Goal: Task Accomplishment & Management: Use online tool/utility

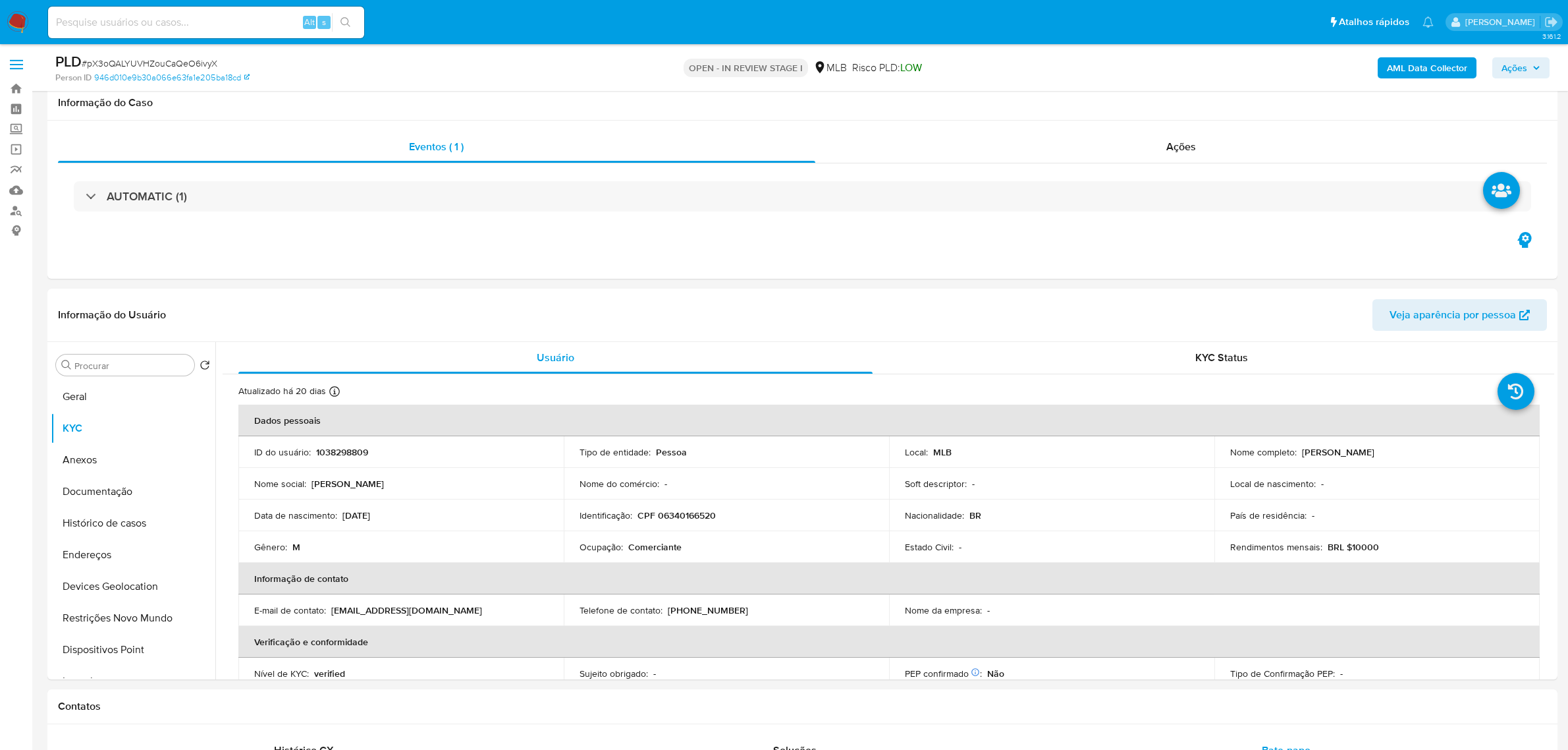
select select "10"
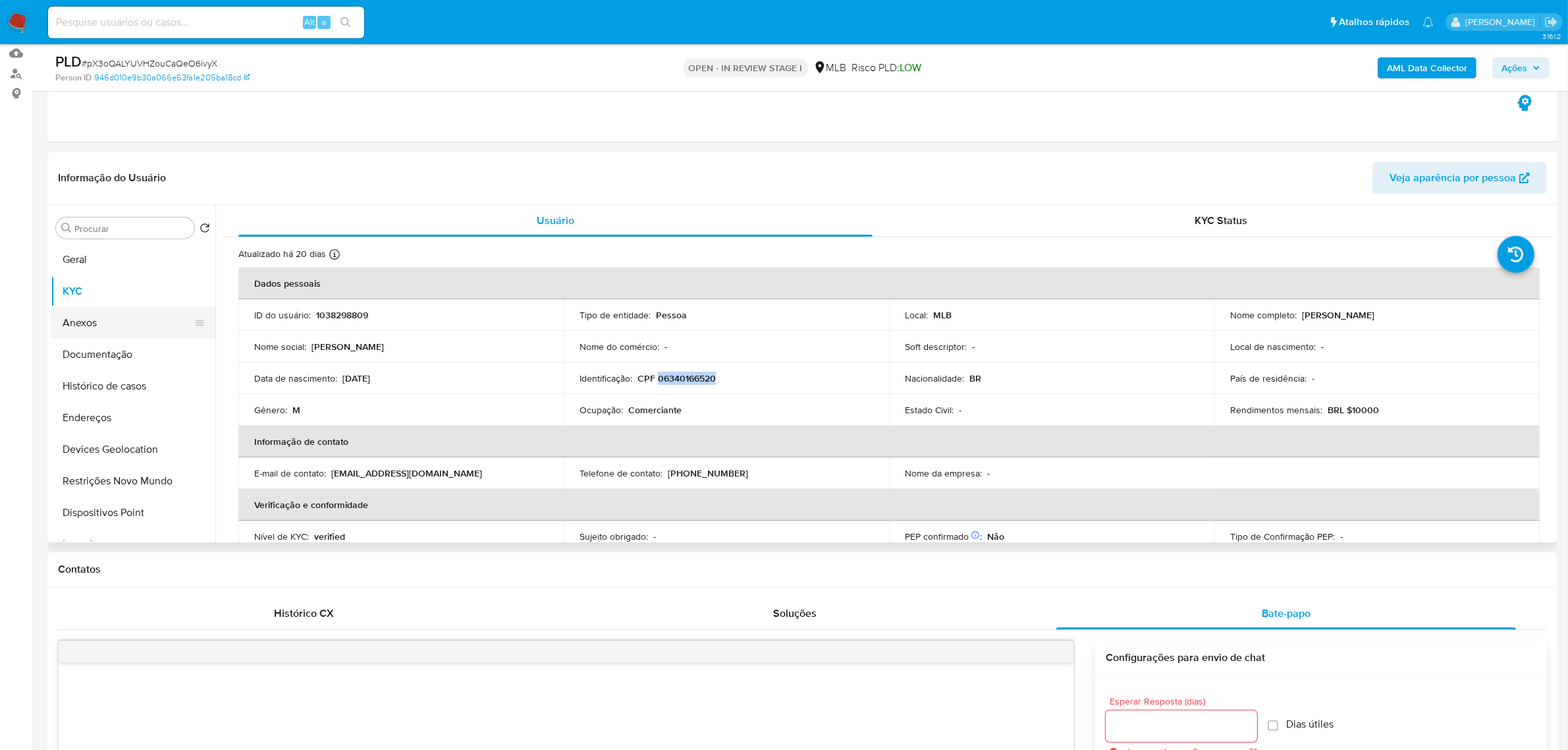
click at [120, 319] on button "Anexos" at bounding box center [128, 322] width 154 height 32
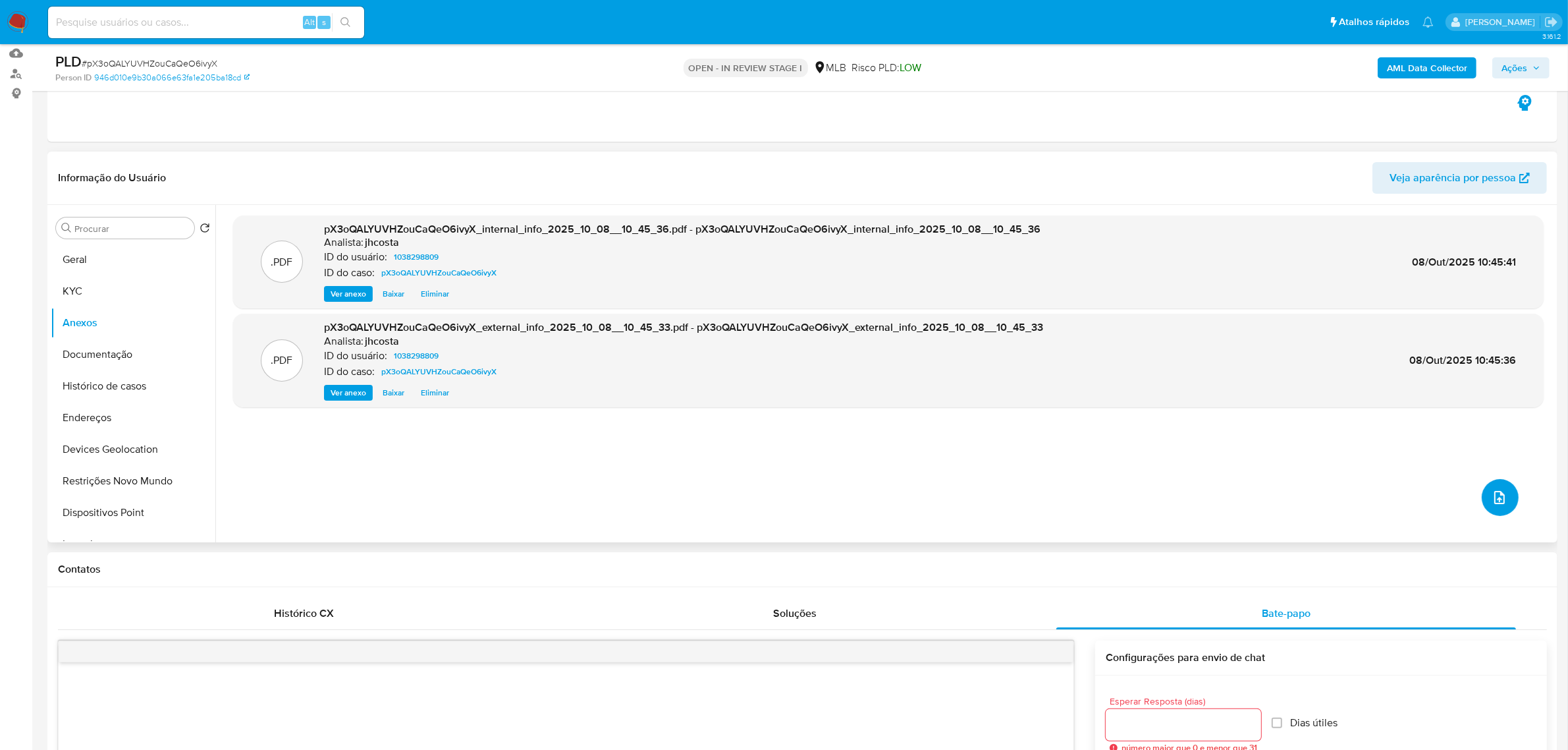
click at [1498, 492] on icon "upload-file" at bounding box center [1499, 497] width 15 height 15
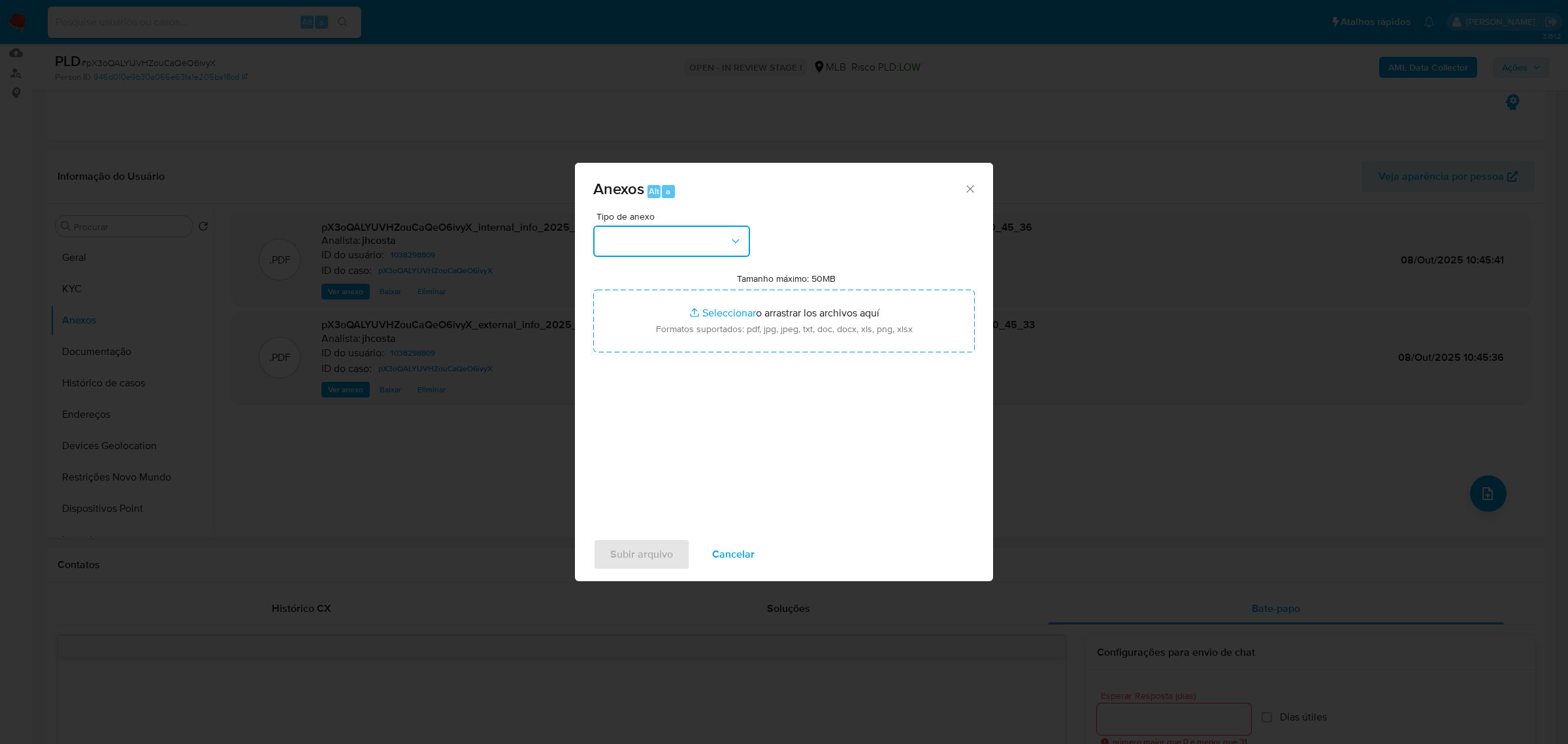
click at [696, 247] on button "button" at bounding box center [672, 241] width 156 height 31
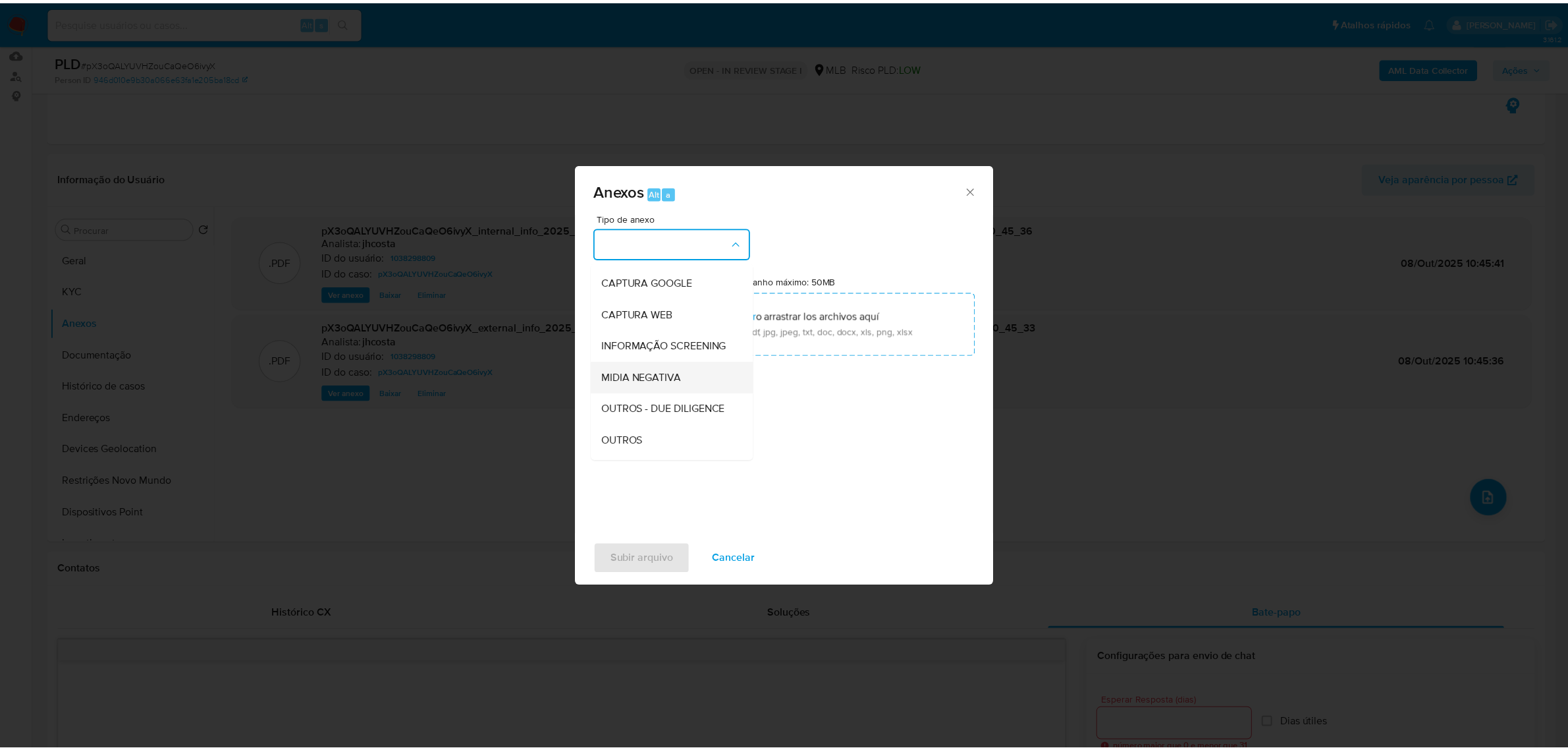
scroll to position [83, 0]
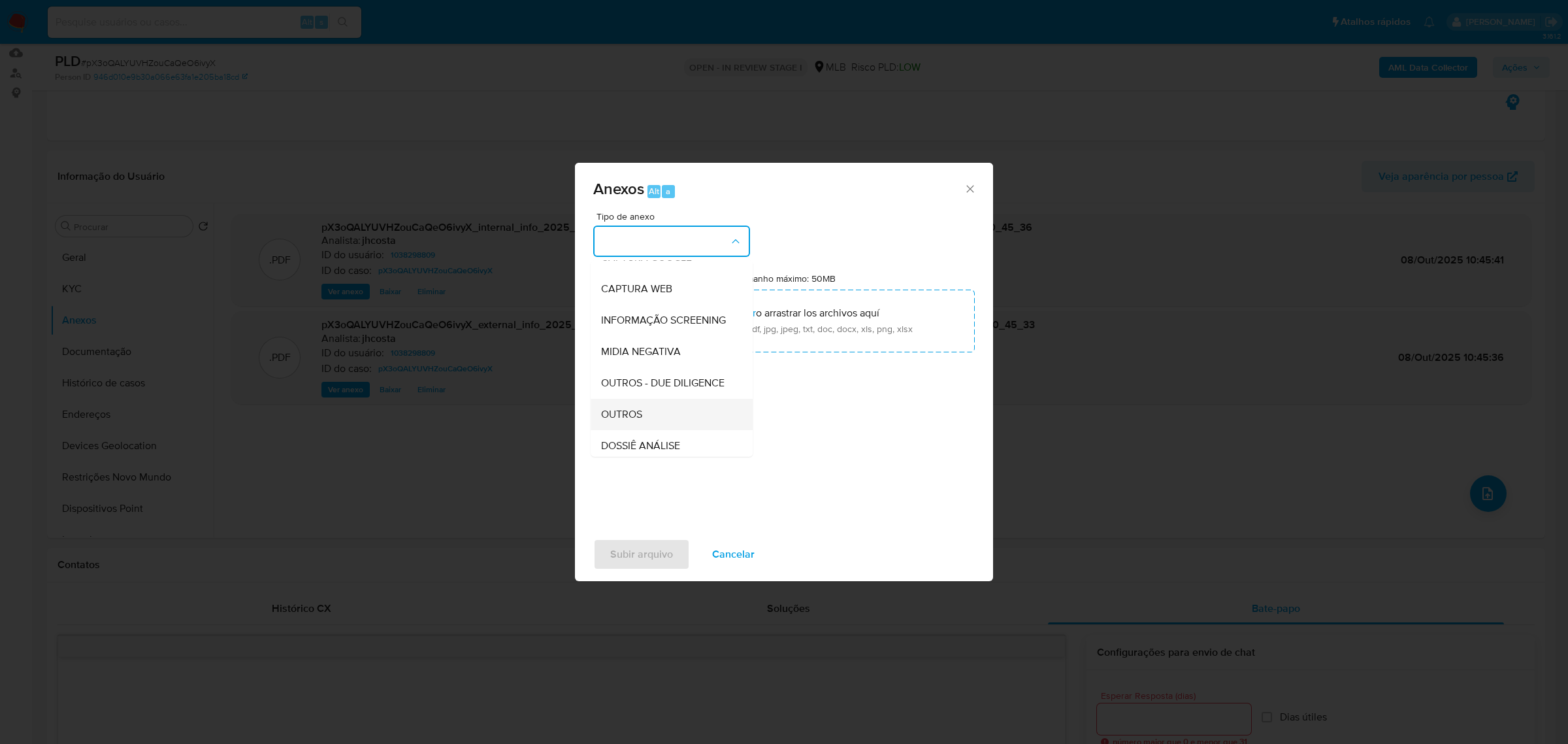
click at [638, 420] on span "OUTROS" at bounding box center [622, 413] width 41 height 13
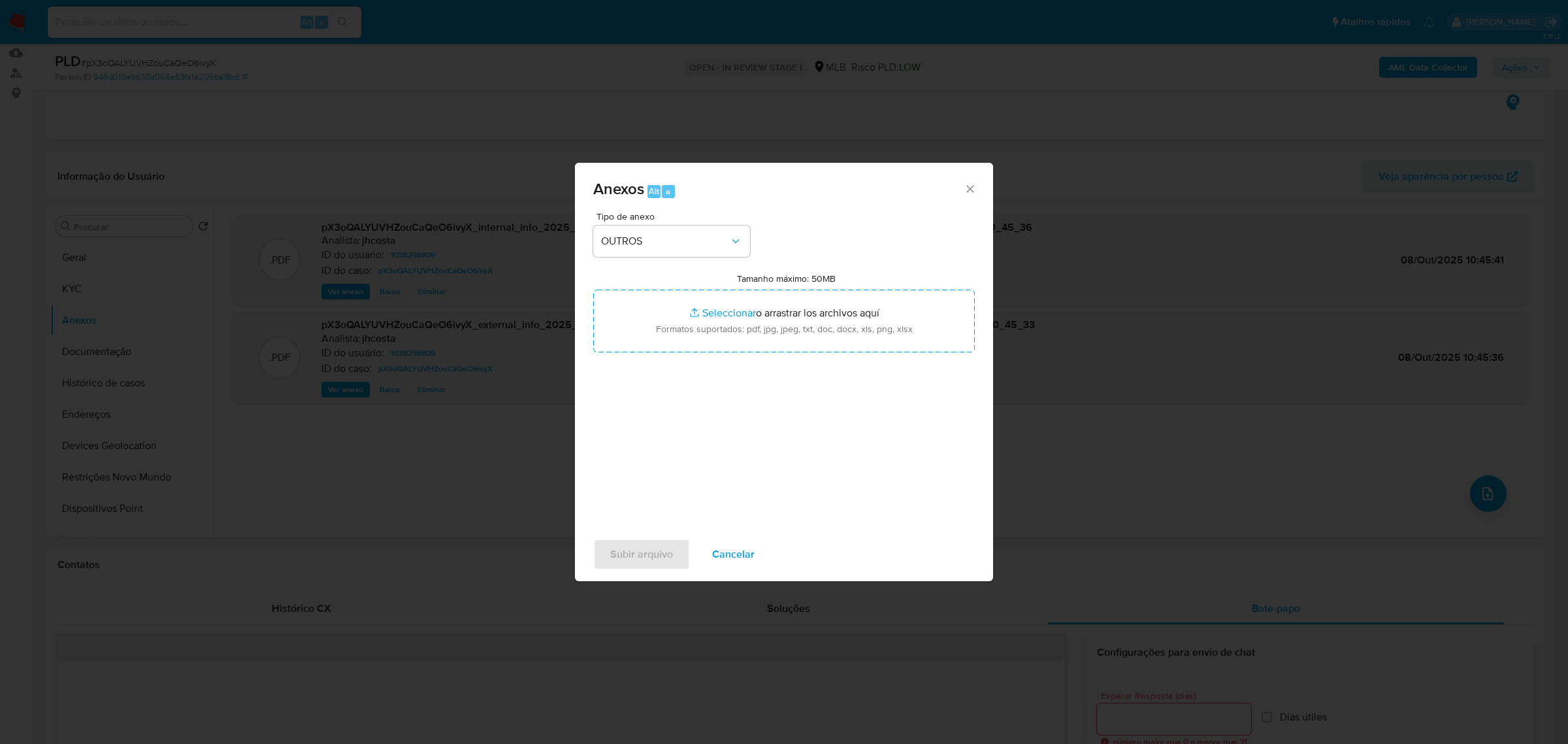
click at [776, 354] on div "Tipo de anexo OUTROS Tamanho máximo: 50MB Seleccionar archivos Seleccionar o ar…" at bounding box center [784, 366] width 382 height 308
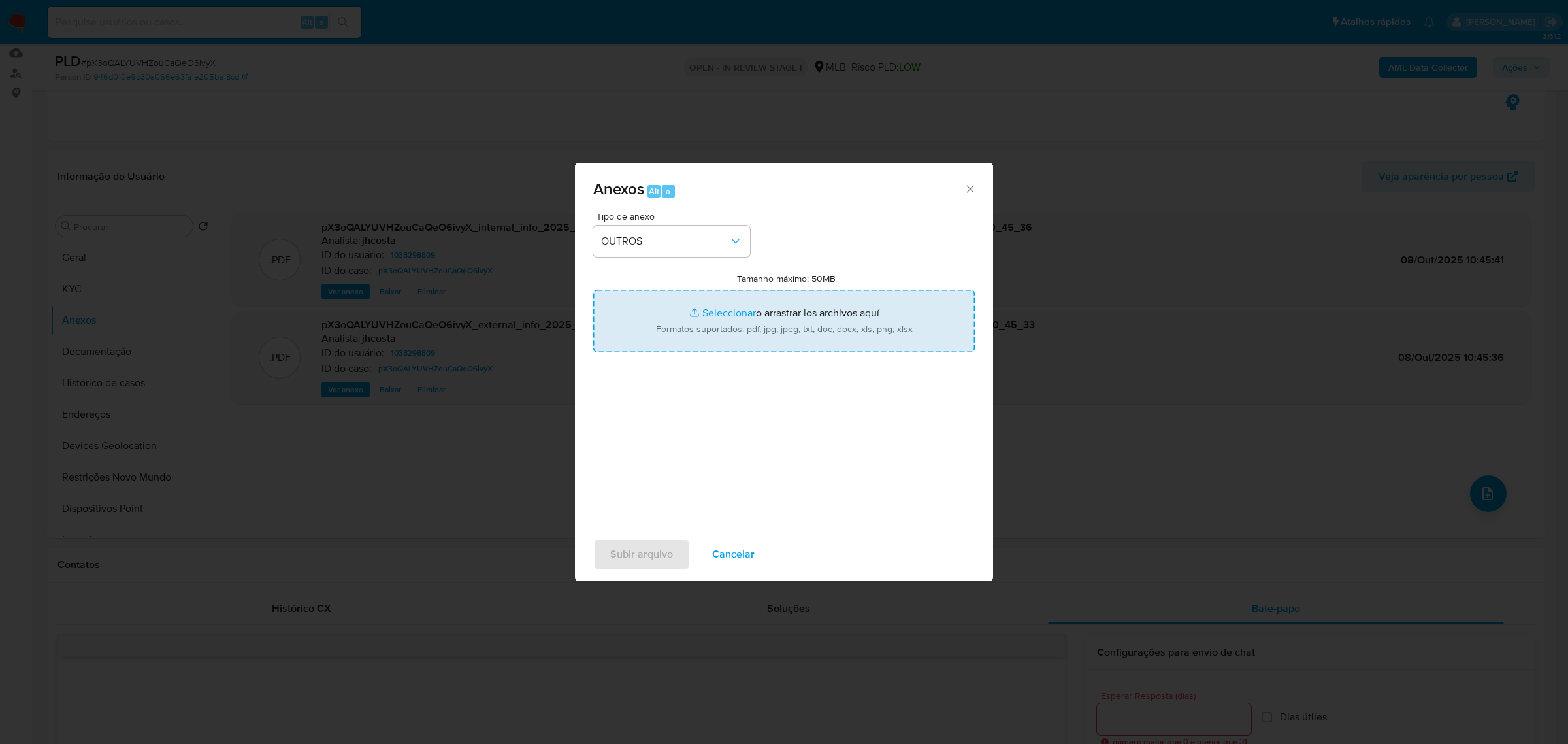
click at [779, 331] on input "Tamanho máximo: 50MB Seleccionar archivos" at bounding box center [784, 321] width 382 height 63
type input "C:\fakepath\Mulan 1038298809_2025_10_07_09_30_22.xlsx"
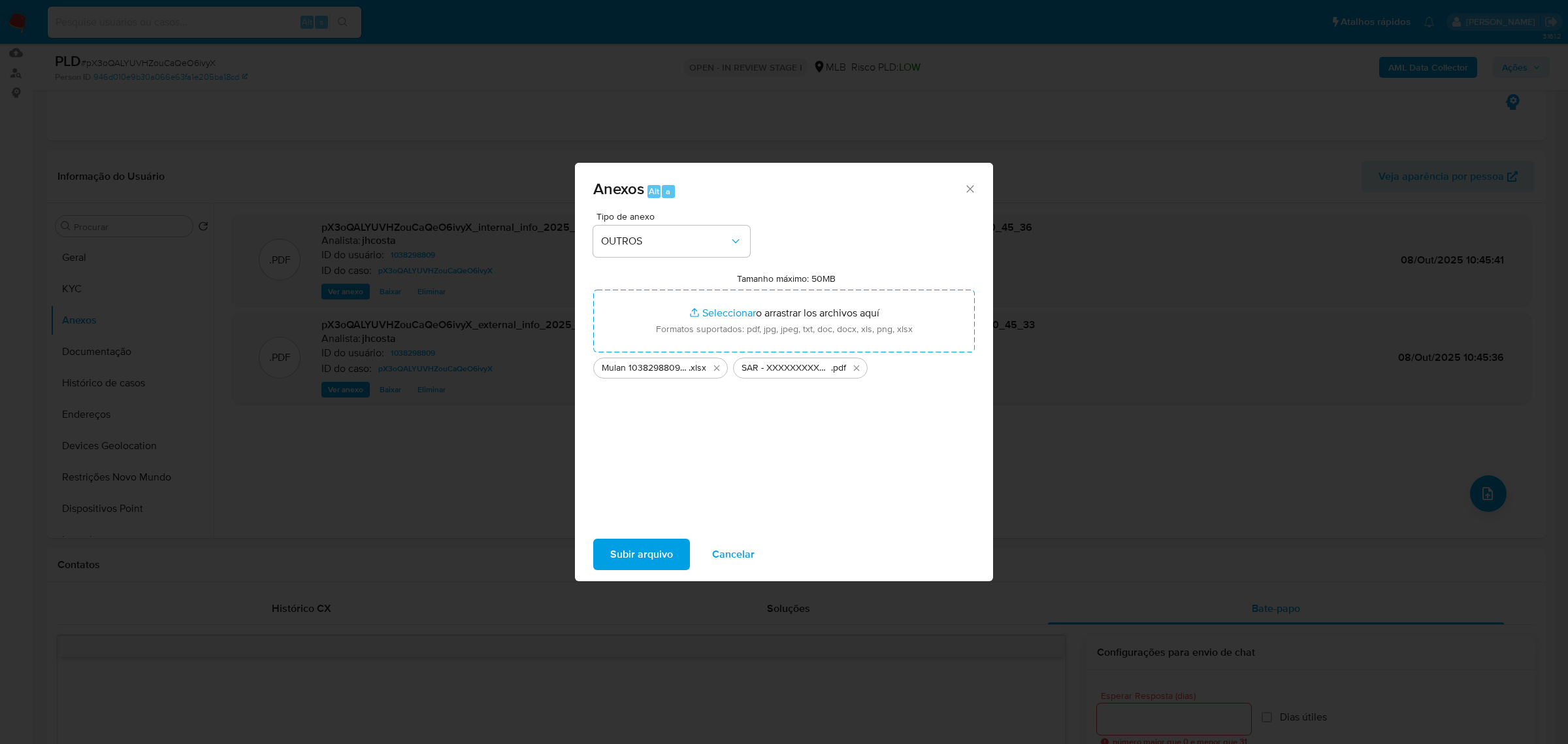
click at [627, 547] on span "Subir arquivo" at bounding box center [642, 554] width 63 height 28
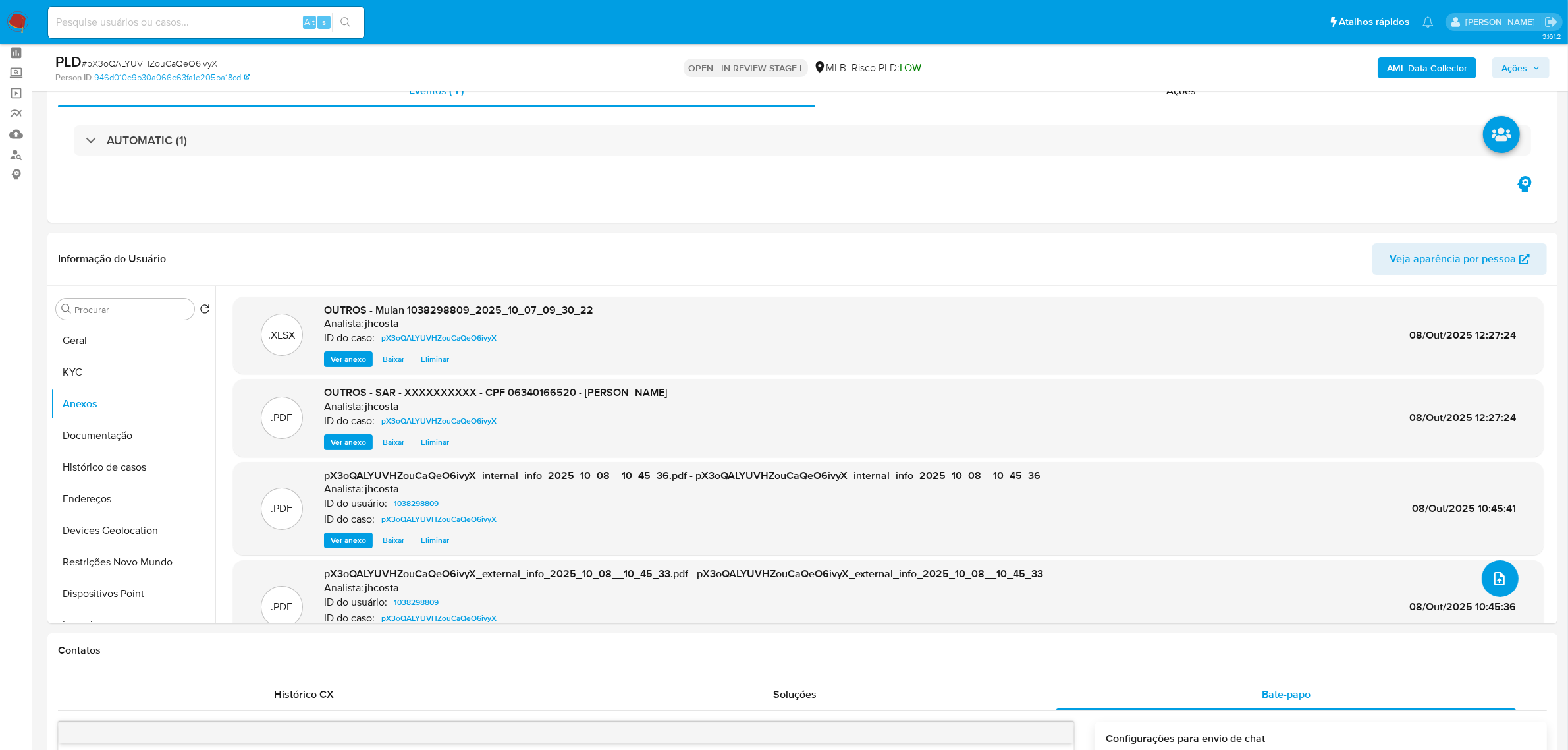
scroll to position [0, 0]
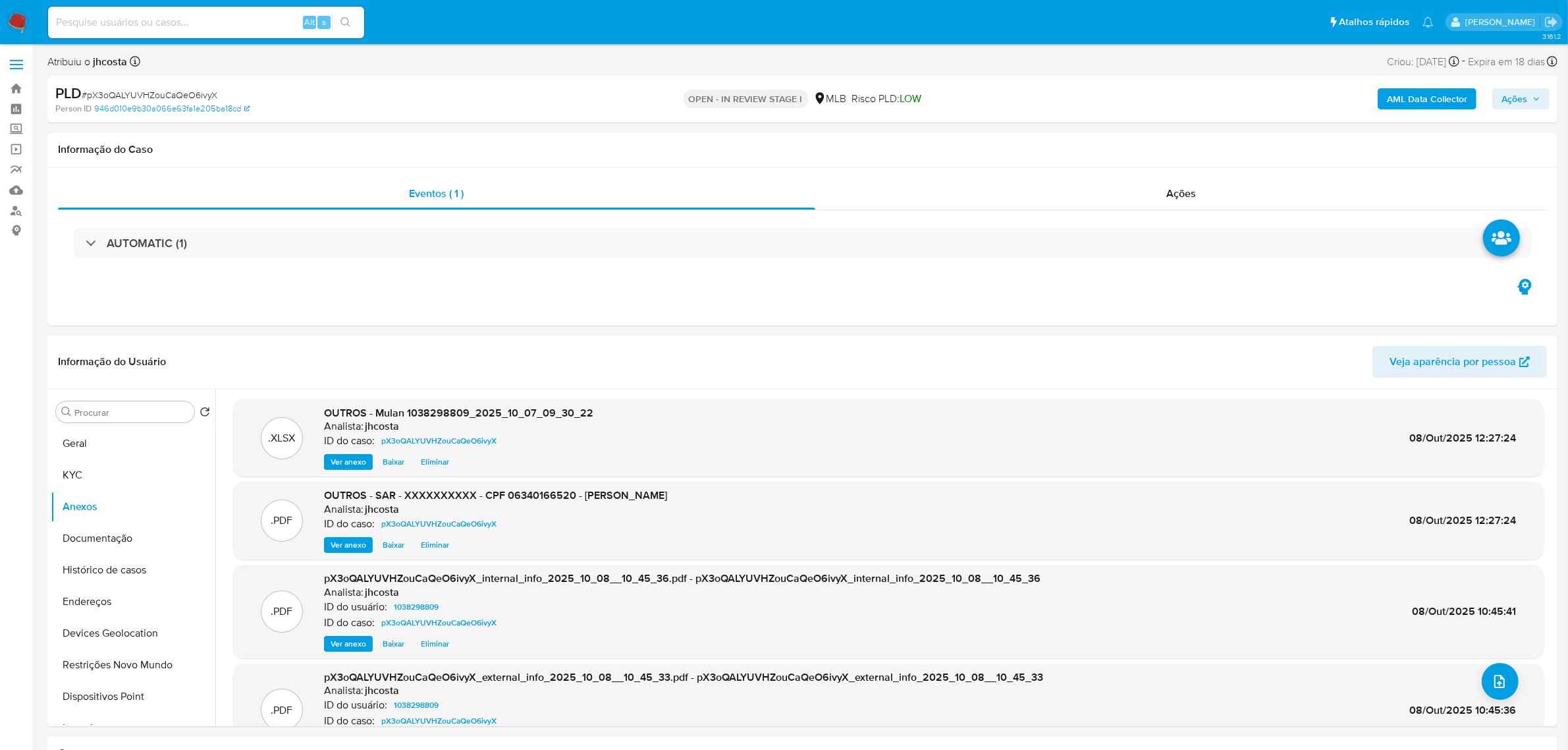
click at [1522, 88] on span "Ações" at bounding box center [1514, 98] width 26 height 21
click at [1131, 149] on div "Resolução do caso Alt r" at bounding box center [1154, 141] width 121 height 34
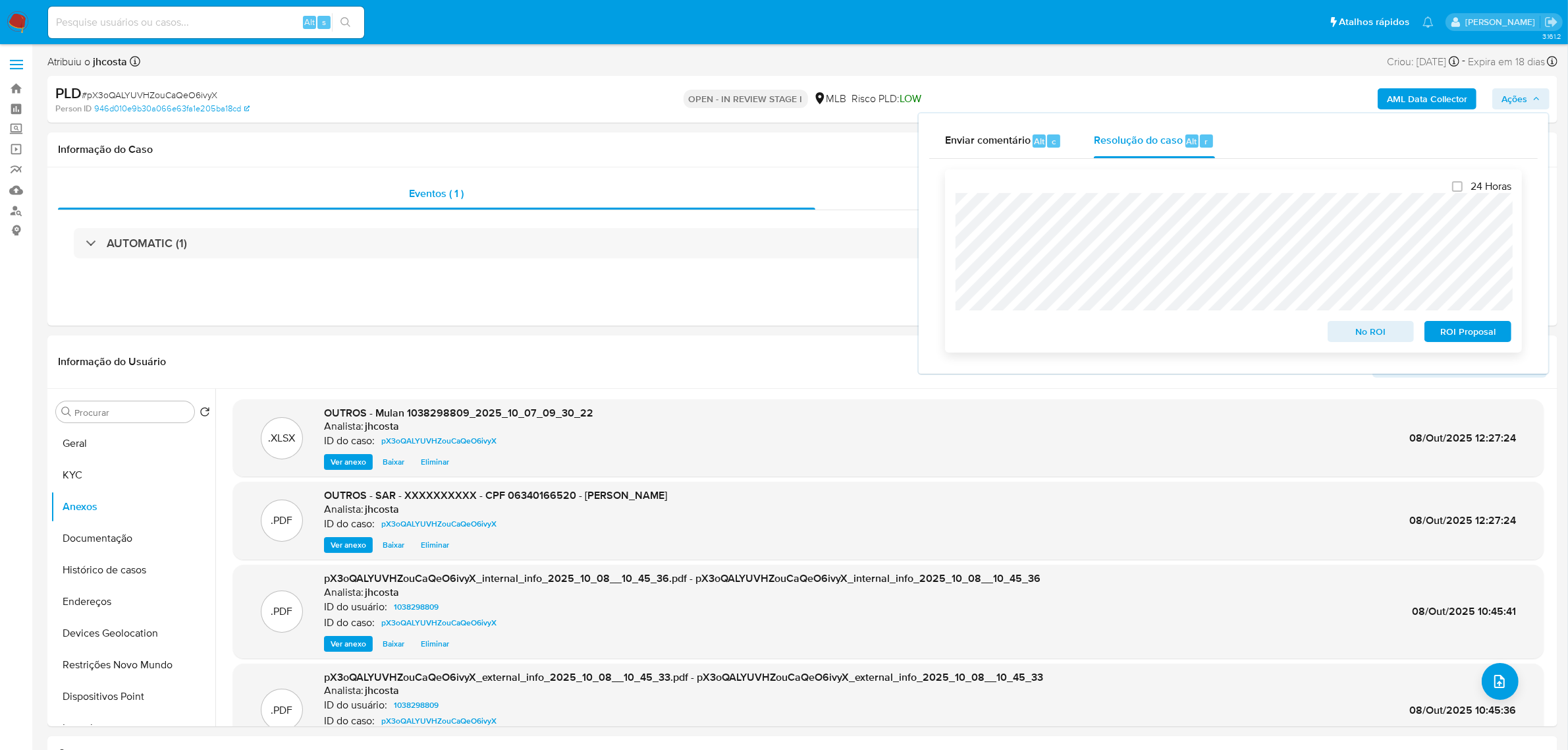
click at [1471, 330] on span "ROI Proposal" at bounding box center [1468, 332] width 69 height 19
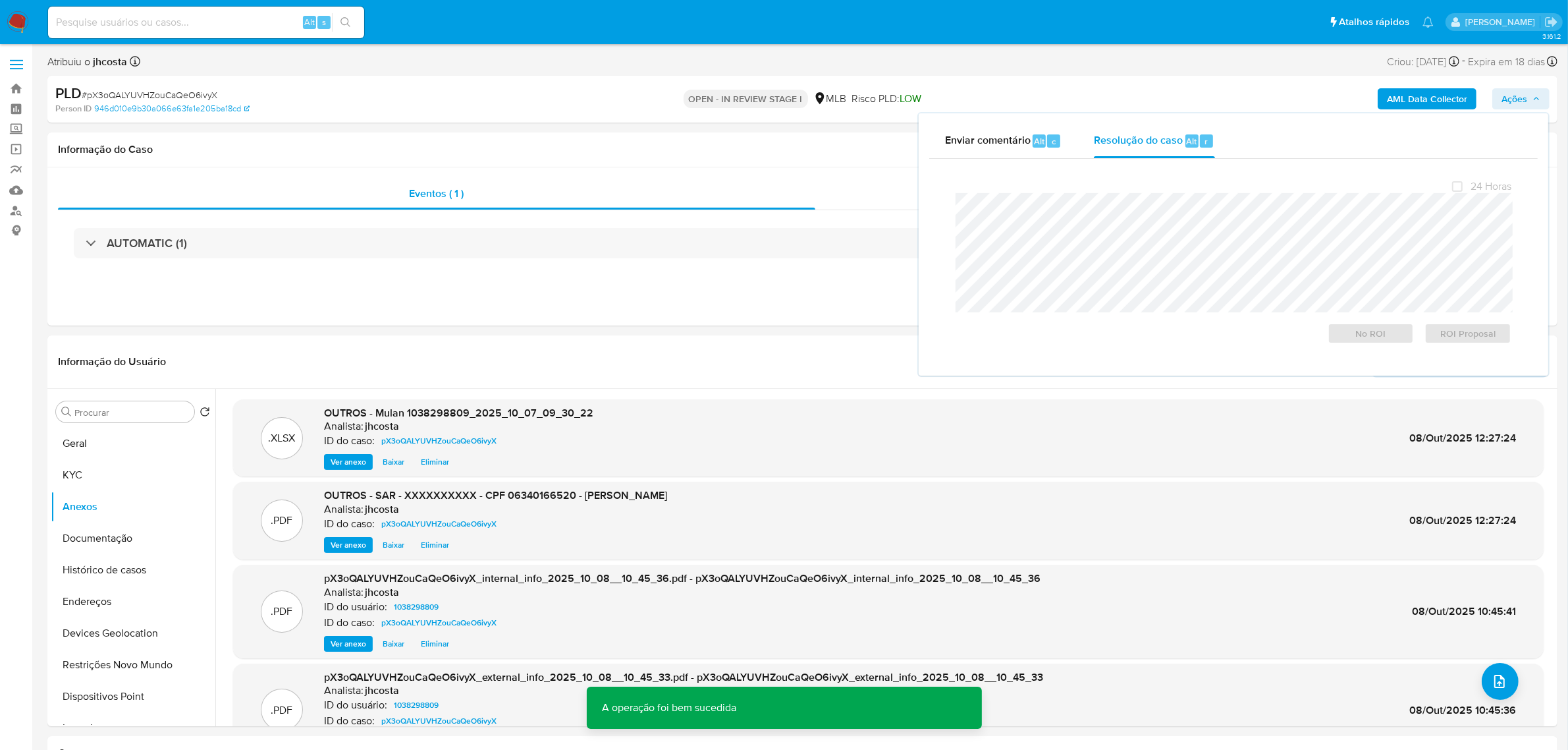
click at [196, 89] on span "# pX3oQALYUVHZouCaQeO6ivyX" at bounding box center [150, 94] width 136 height 13
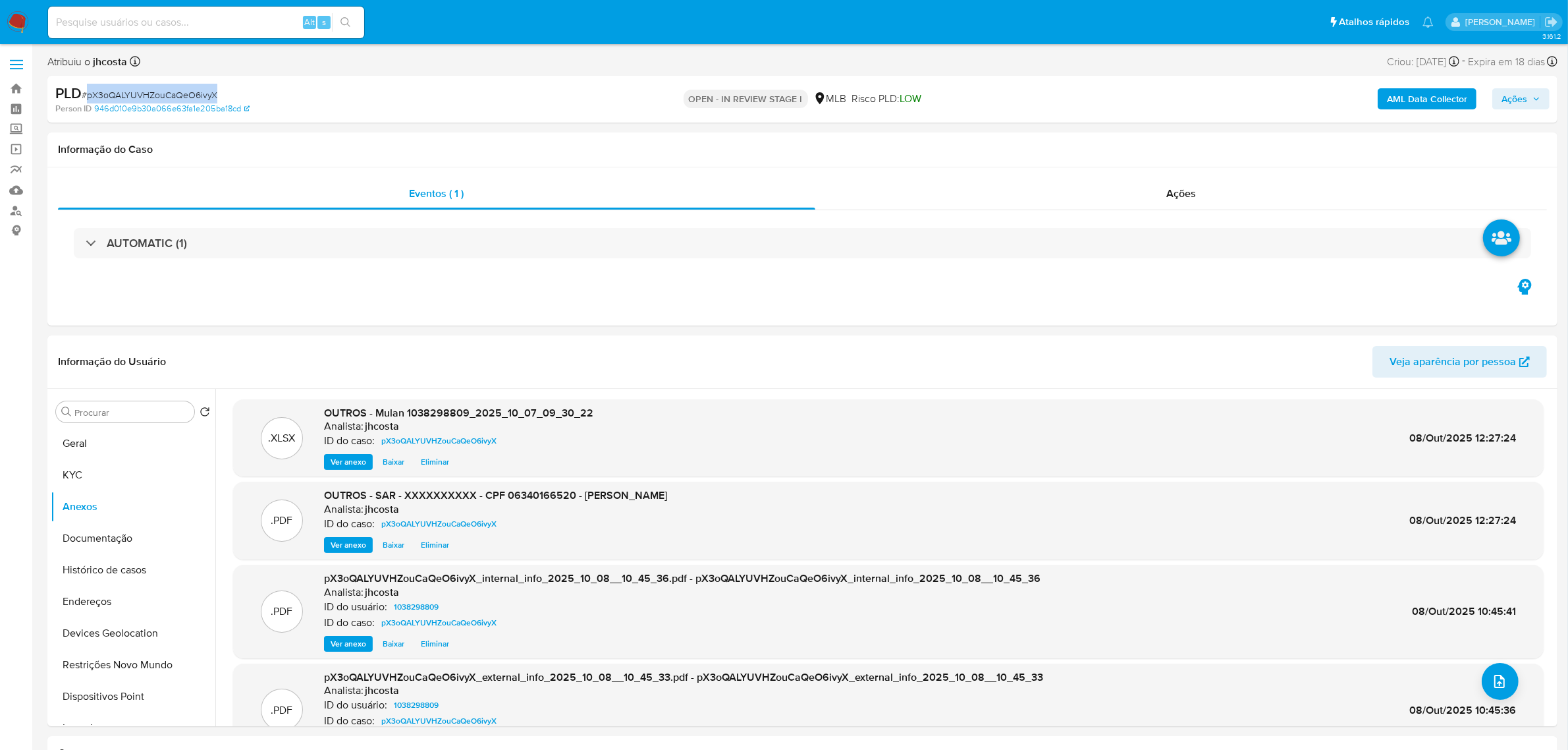
copy span "pX3oQALYUVHZouCaQeO6ivyX"
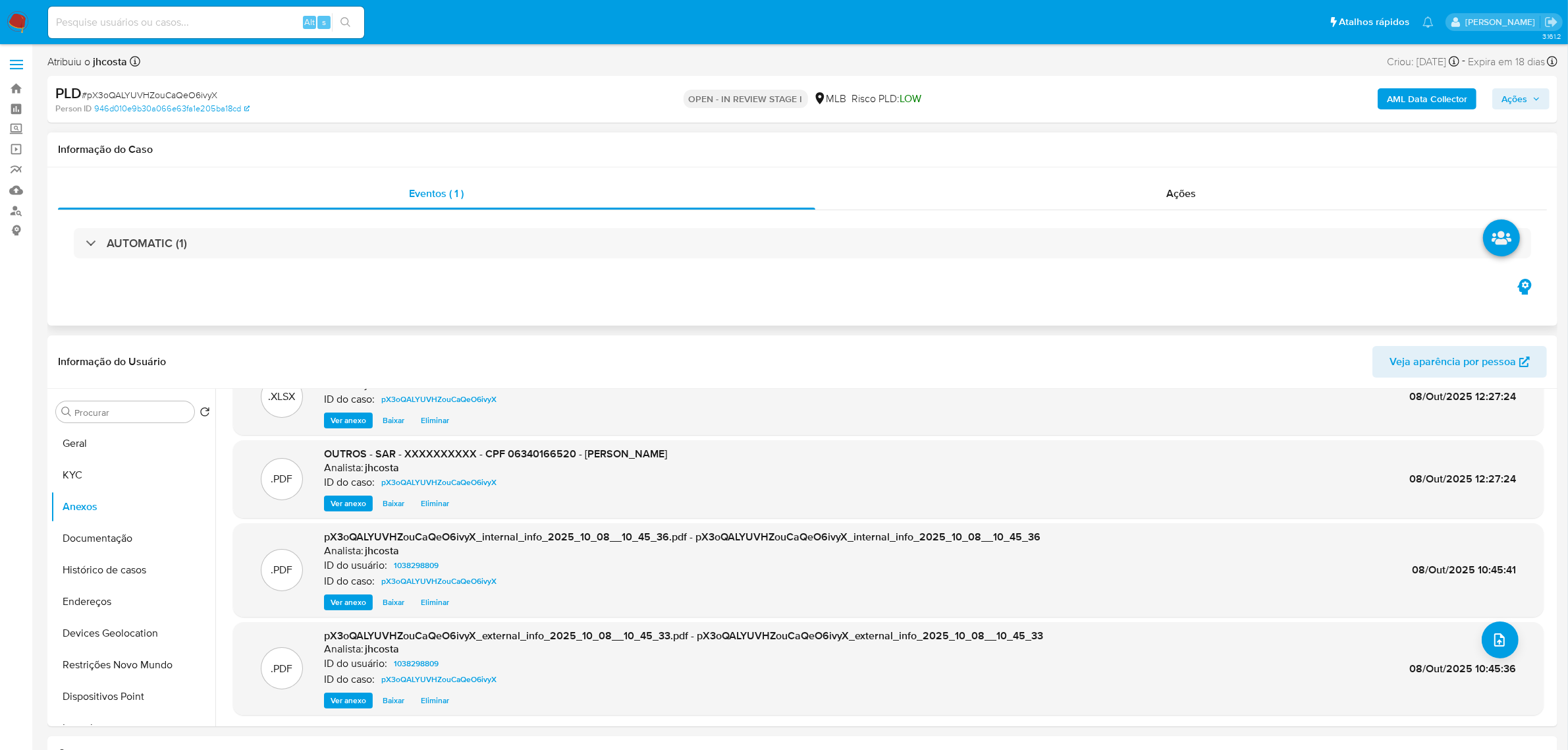
click at [1168, 178] on div "Eventos ( 1 ) Ações AUTOMATIC (1)" at bounding box center [802, 246] width 1510 height 158
click at [1169, 185] on div "Ações" at bounding box center [1181, 193] width 732 height 32
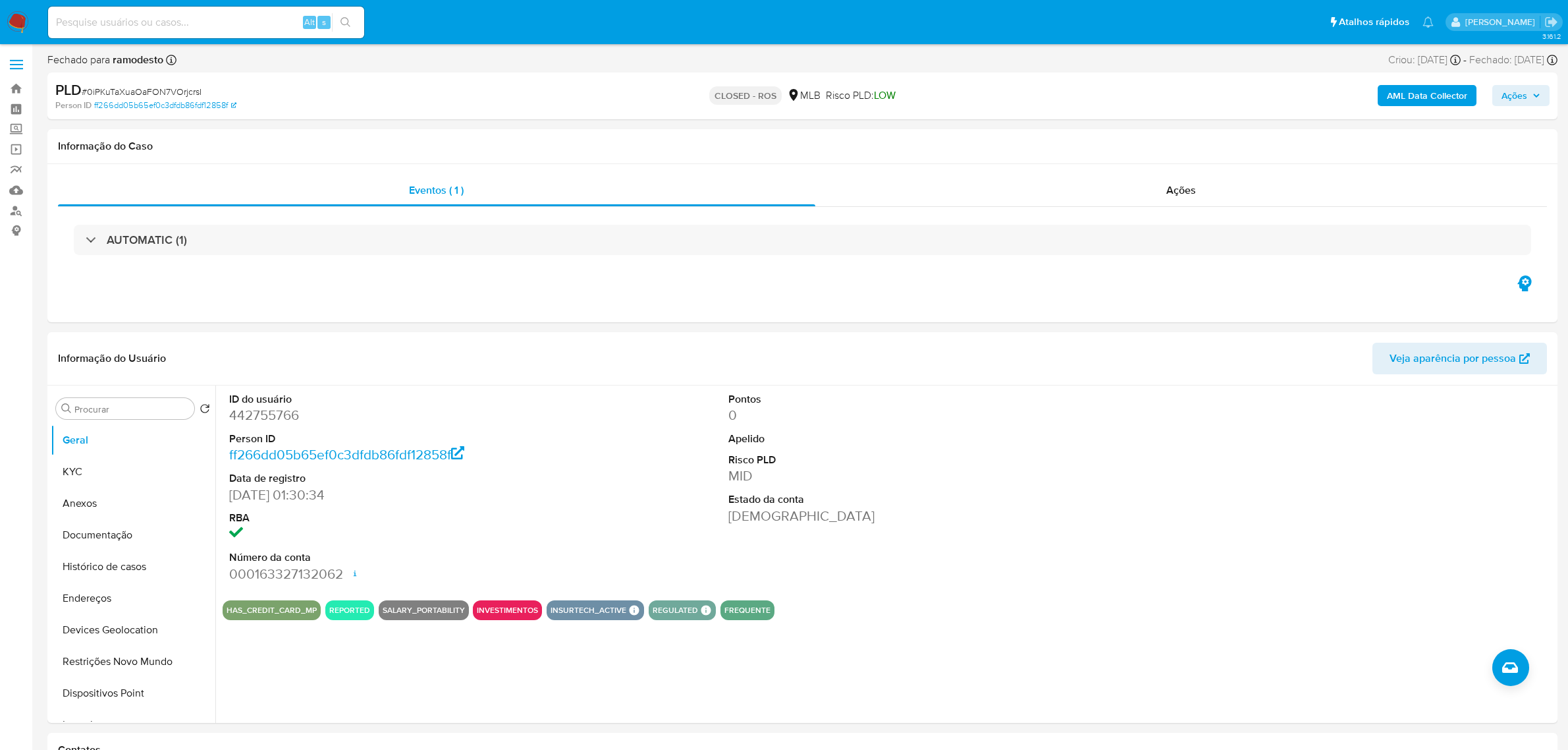
select select "10"
click at [736, 89] on p "CLOSED - ROS" at bounding box center [746, 96] width 73 height 19
drag, startPoint x: 736, startPoint y: 89, endPoint x: 723, endPoint y: 80, distance: 15.8
click at [738, 89] on p "CLOSED - ROS" at bounding box center [746, 96] width 73 height 19
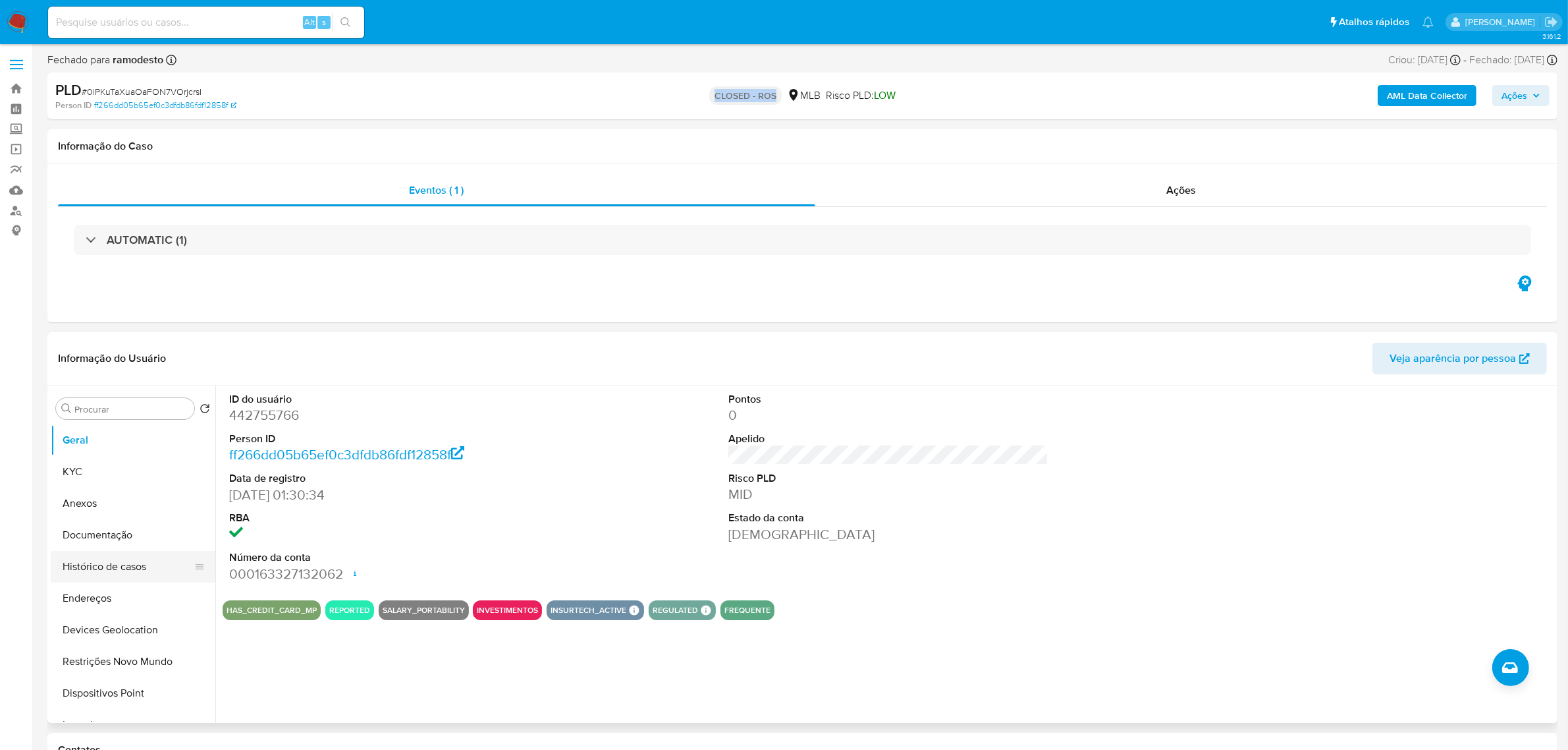
click at [156, 564] on button "Histórico de casos" at bounding box center [128, 566] width 154 height 32
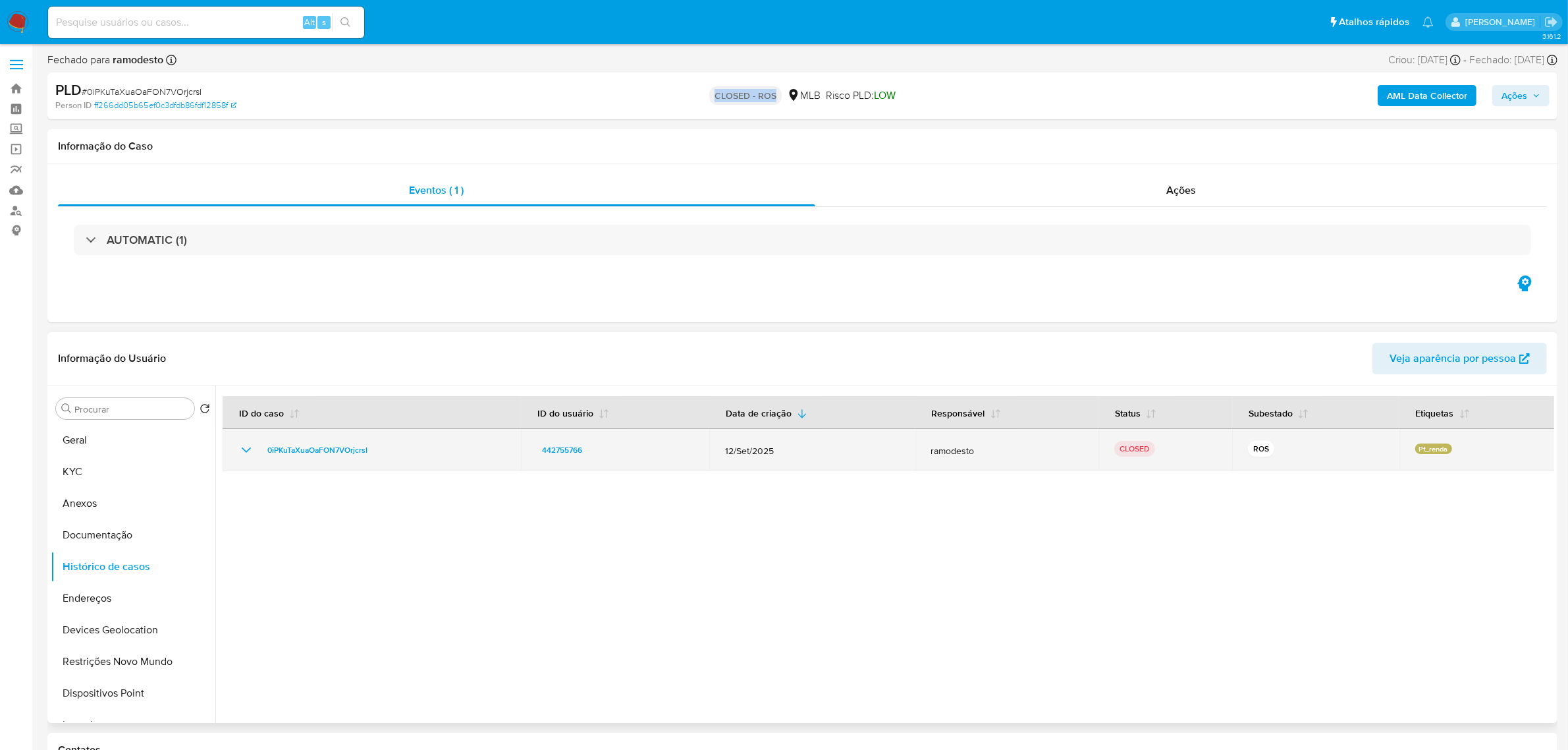
click at [250, 452] on icon "Mostrar/Ocultar" at bounding box center [246, 450] width 15 height 15
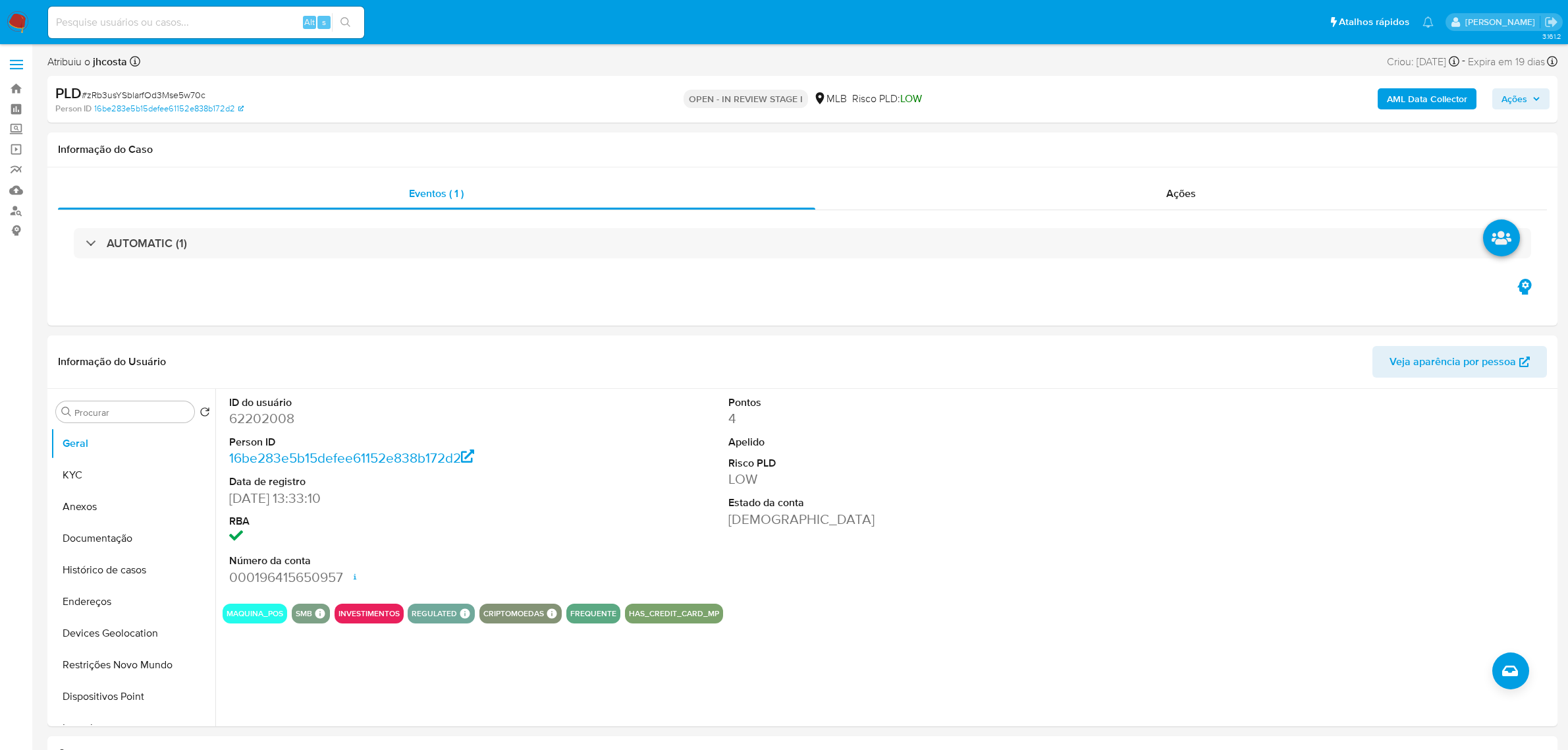
select select "10"
click at [267, 422] on dd "62202008" at bounding box center [389, 418] width 320 height 19
click at [267, 421] on dd "62202008" at bounding box center [389, 418] width 320 height 19
click at [265, 421] on dd "62202008" at bounding box center [389, 418] width 320 height 19
copy dd "62202008"
